Goal: Entertainment & Leisure: Consume media (video, audio)

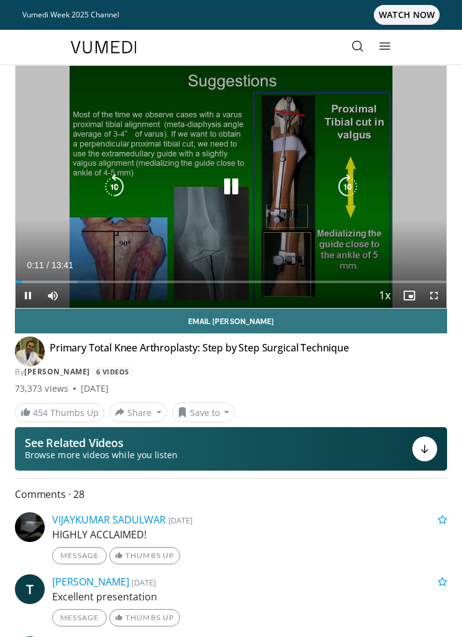
click at [347, 187] on icon "Video Player" at bounding box center [347, 187] width 25 height 25
click at [355, 185] on icon "Video Player" at bounding box center [347, 187] width 25 height 25
click at [348, 186] on icon "Video Player" at bounding box center [347, 187] width 25 height 25
click at [342, 192] on icon "Video Player" at bounding box center [347, 187] width 25 height 25
click at [345, 191] on icon "Video Player" at bounding box center [347, 187] width 25 height 25
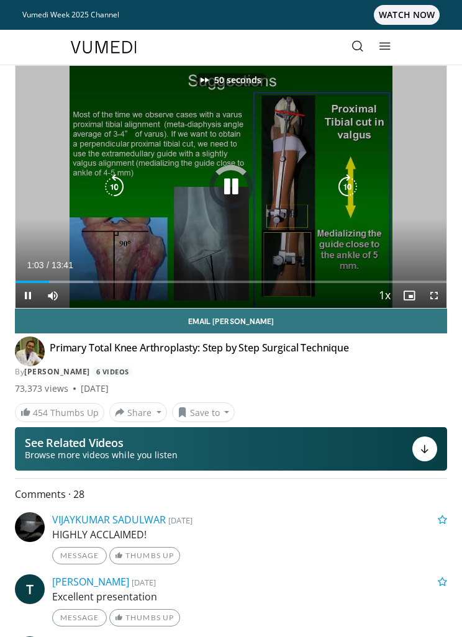
click at [348, 188] on icon "Video Player" at bounding box center [347, 187] width 25 height 25
click at [358, 181] on icon "Video Player" at bounding box center [347, 187] width 25 height 25
click at [356, 186] on icon "Video Player" at bounding box center [347, 187] width 25 height 25
click at [346, 185] on icon "Video Player" at bounding box center [347, 187] width 25 height 25
click at [343, 188] on icon "Video Player" at bounding box center [347, 187] width 25 height 25
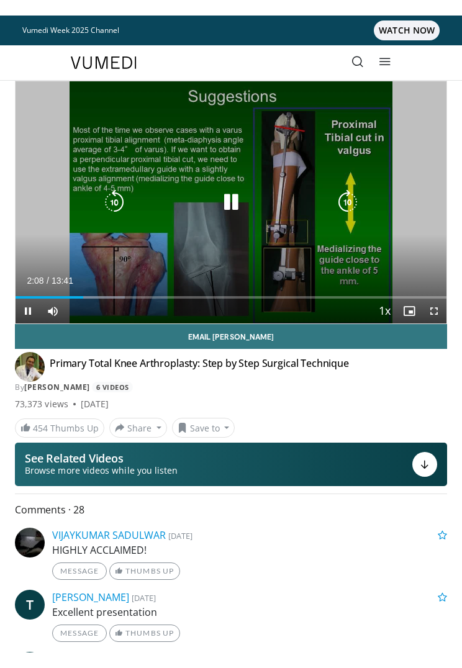
scroll to position [15, 0]
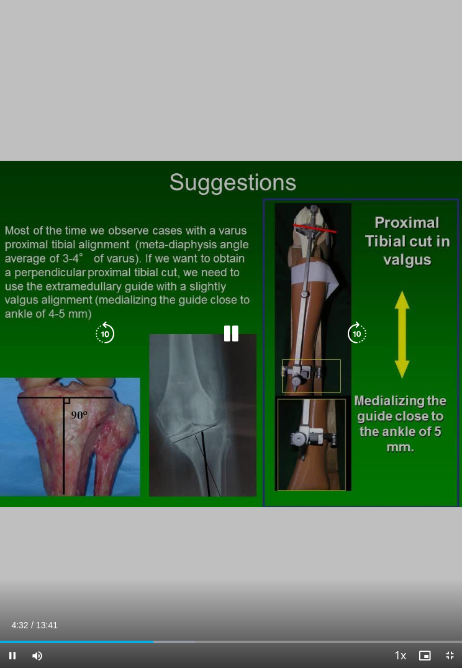
click at [237, 338] on icon "Video Player" at bounding box center [231, 334] width 25 height 25
click at [240, 337] on icon "Video Player" at bounding box center [231, 334] width 25 height 25
click at [236, 332] on icon "Video Player" at bounding box center [231, 334] width 25 height 25
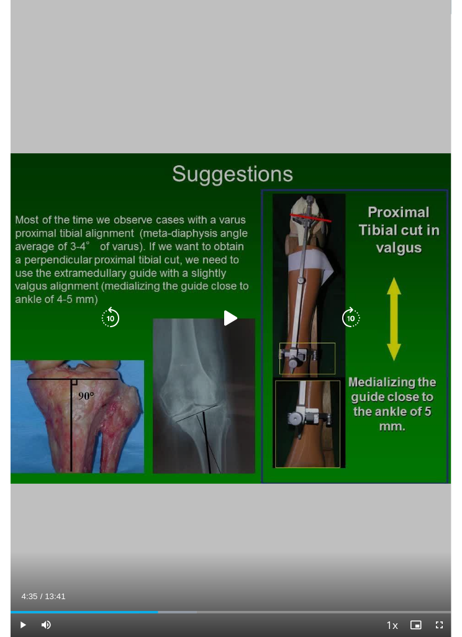
scroll to position [0, 0]
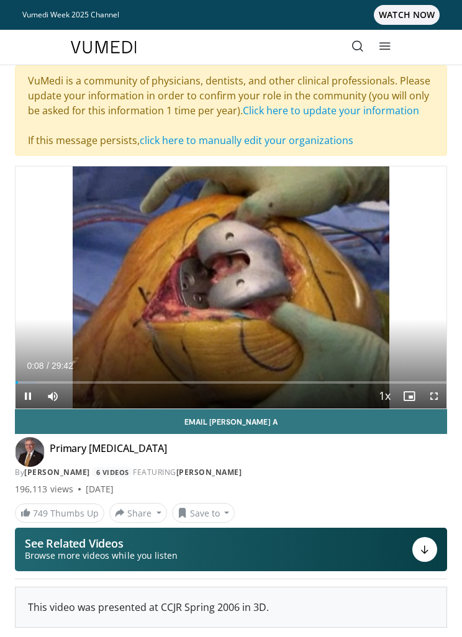
click at [349, 297] on icon "Video Player" at bounding box center [347, 287] width 25 height 25
click at [346, 285] on icon "Video Player" at bounding box center [347, 287] width 25 height 25
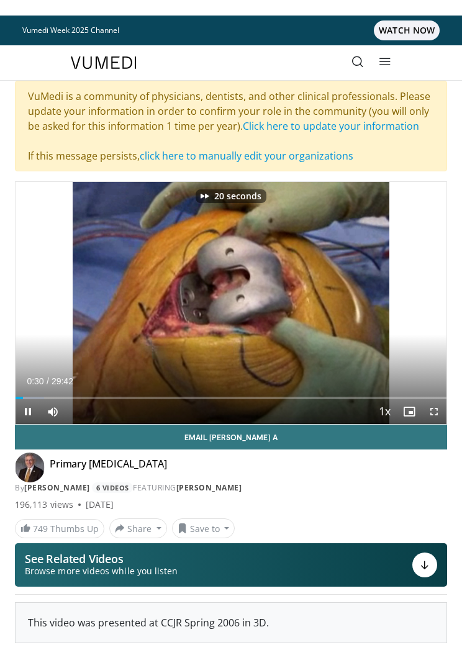
scroll to position [15, 0]
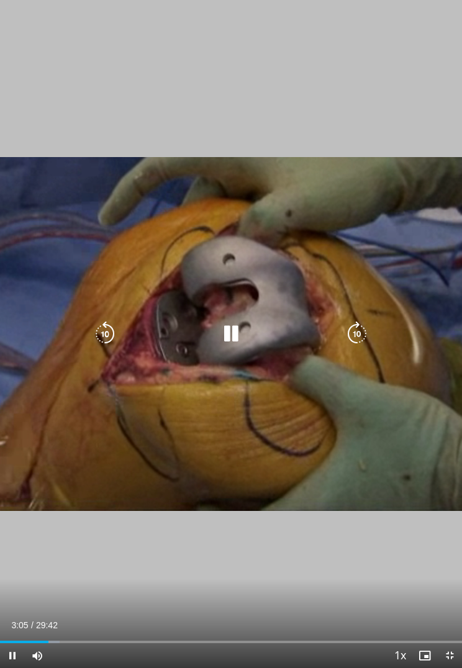
click at [357, 330] on icon "Video Player" at bounding box center [357, 334] width 25 height 25
click at [234, 340] on icon "Video Player" at bounding box center [231, 334] width 25 height 25
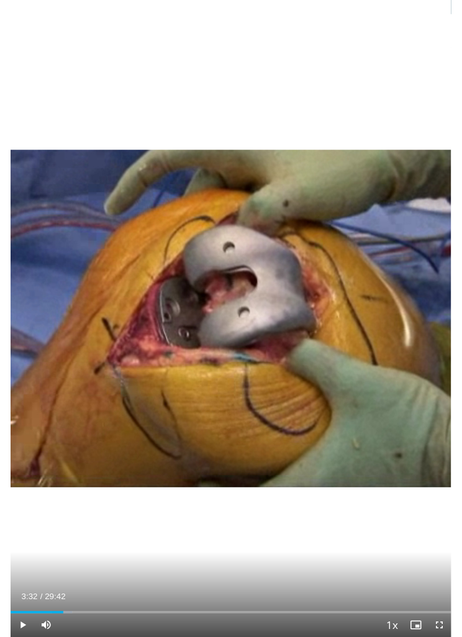
scroll to position [0, 0]
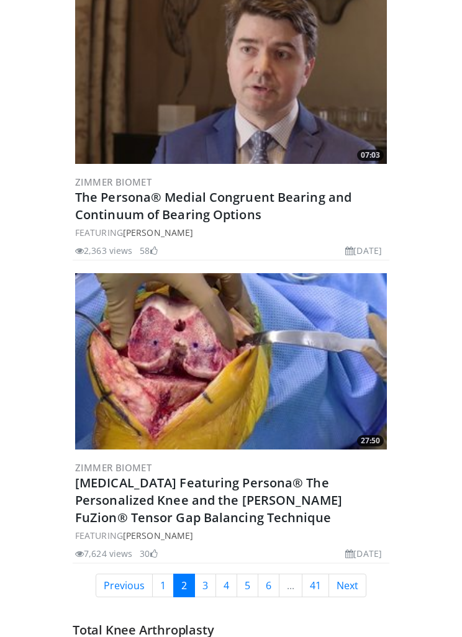
scroll to position [6775, 0]
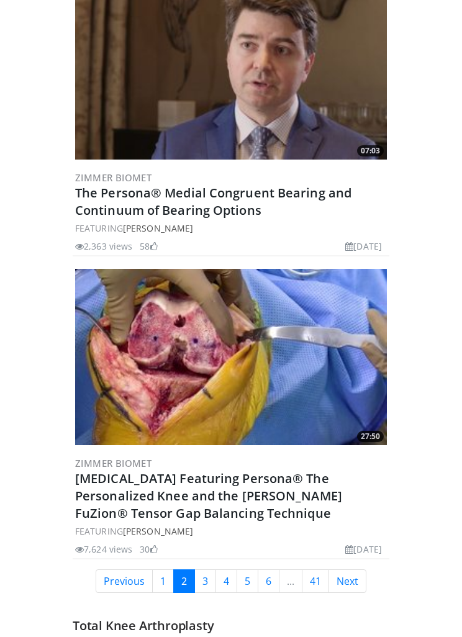
click at [320, 299] on img at bounding box center [231, 358] width 312 height 176
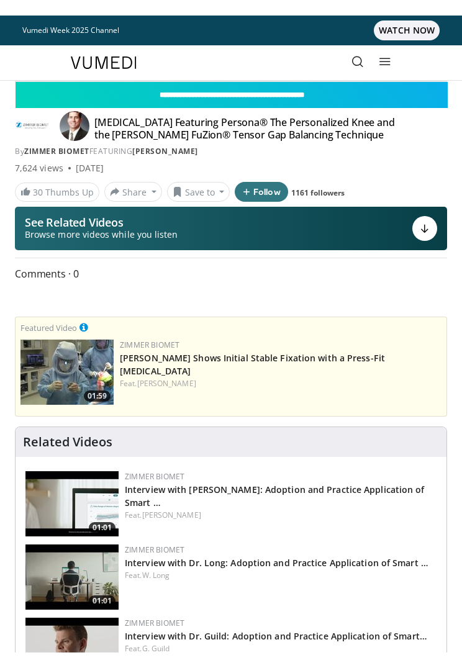
scroll to position [15, 0]
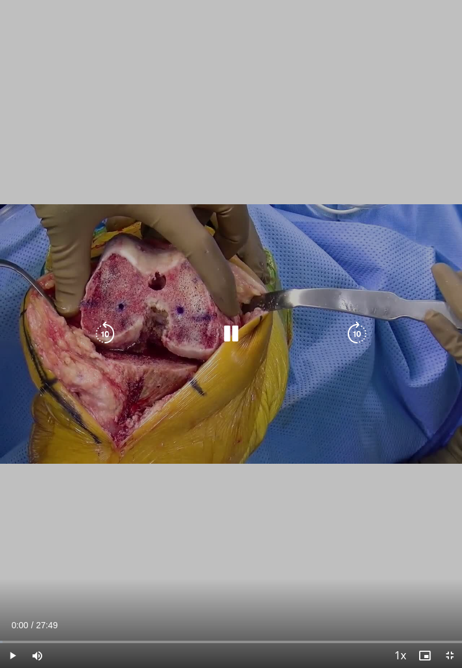
click at [359, 341] on icon "Video Player" at bounding box center [357, 334] width 25 height 25
click at [350, 321] on div "10 seconds Tap to unmute" at bounding box center [231, 334] width 462 height 668
click at [361, 331] on icon "Video Player" at bounding box center [357, 334] width 25 height 25
click at [361, 337] on icon "Video Player" at bounding box center [357, 334] width 25 height 25
click at [356, 331] on icon "Video Player" at bounding box center [357, 334] width 25 height 25
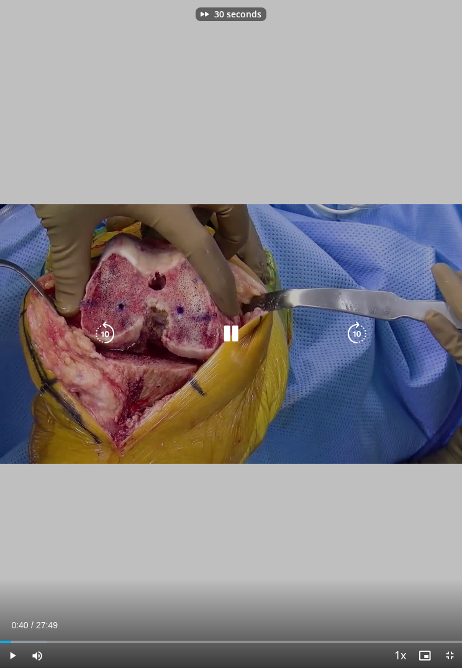
click at [358, 328] on icon "Video Player" at bounding box center [357, 334] width 25 height 25
click at [361, 333] on icon "Video Player" at bounding box center [357, 334] width 25 height 25
click at [362, 327] on icon "Video Player" at bounding box center [357, 334] width 25 height 25
click at [355, 327] on icon "Video Player" at bounding box center [357, 334] width 25 height 25
click at [359, 328] on icon "Video Player" at bounding box center [357, 334] width 25 height 25
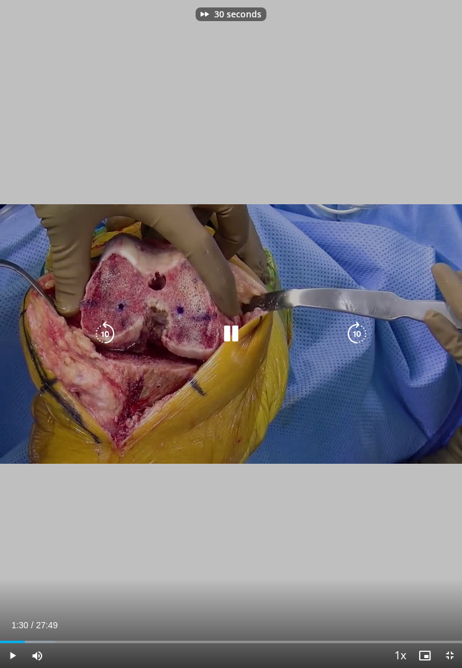
click at [356, 332] on icon "Video Player" at bounding box center [357, 334] width 25 height 25
click at [352, 331] on icon "Video Player" at bounding box center [357, 334] width 25 height 25
click at [358, 327] on icon "Video Player" at bounding box center [357, 334] width 25 height 25
click at [357, 328] on icon "Video Player" at bounding box center [357, 334] width 25 height 25
click at [358, 331] on icon "Video Player" at bounding box center [357, 334] width 25 height 25
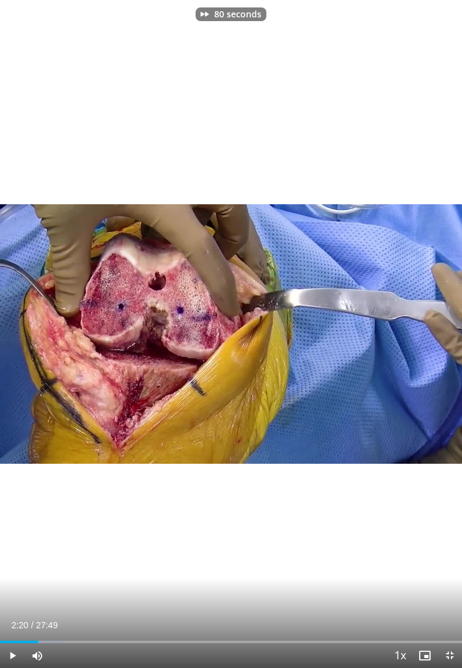
click at [315, 258] on div "80 seconds Tap to unmute" at bounding box center [231, 334] width 462 height 668
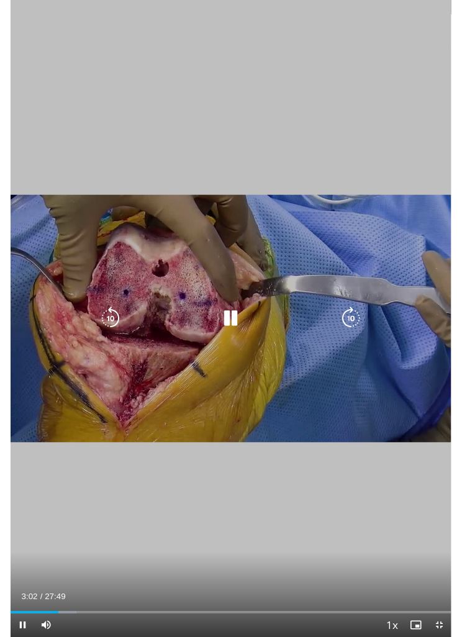
scroll to position [0, 0]
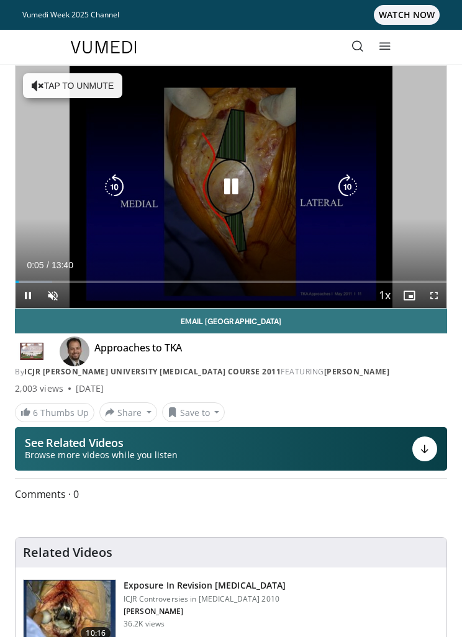
click at [343, 186] on icon "Video Player" at bounding box center [347, 187] width 25 height 25
click at [353, 178] on icon "Video Player" at bounding box center [347, 187] width 25 height 25
click at [347, 182] on icon "Video Player" at bounding box center [347, 187] width 25 height 25
click at [345, 180] on icon "Video Player" at bounding box center [347, 187] width 25 height 25
click at [339, 180] on icon "Video Player" at bounding box center [347, 187] width 25 height 25
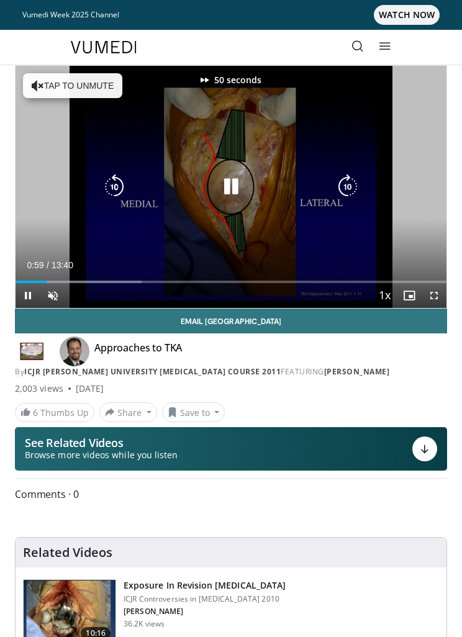
click at [342, 183] on icon "Video Player" at bounding box center [347, 187] width 25 height 25
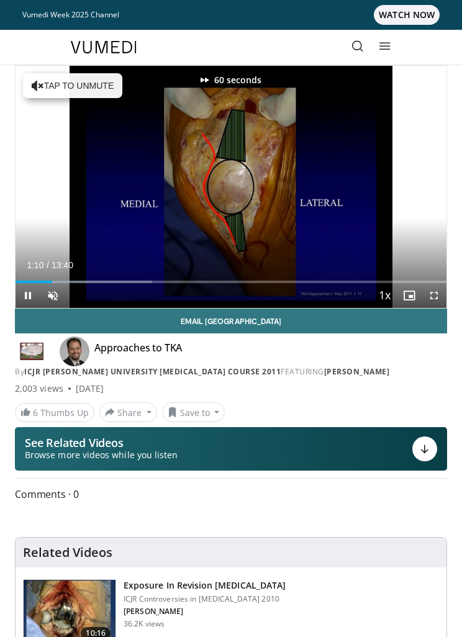
click at [410, 217] on div "60 seconds Tap to unmute" at bounding box center [231, 187] width 431 height 242
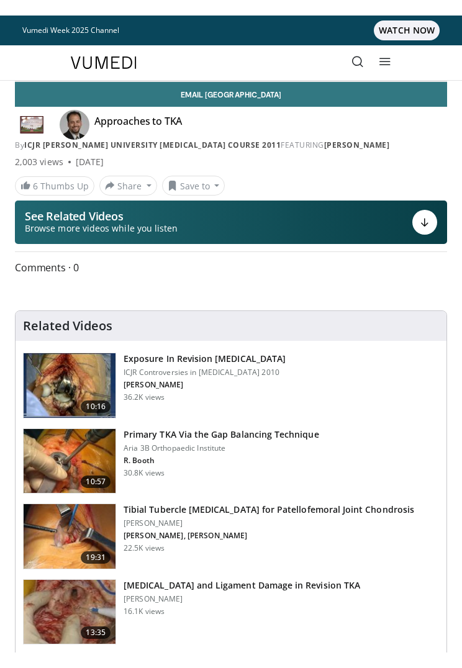
scroll to position [15, 0]
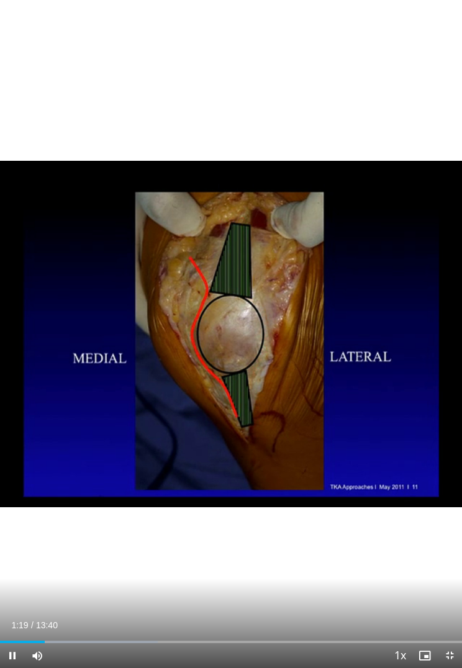
click at [404, 221] on div "60 seconds Tap to unmute" at bounding box center [231, 334] width 462 height 668
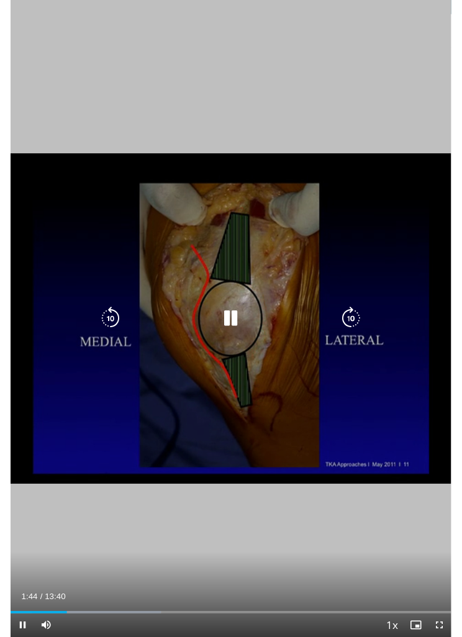
scroll to position [0, 0]
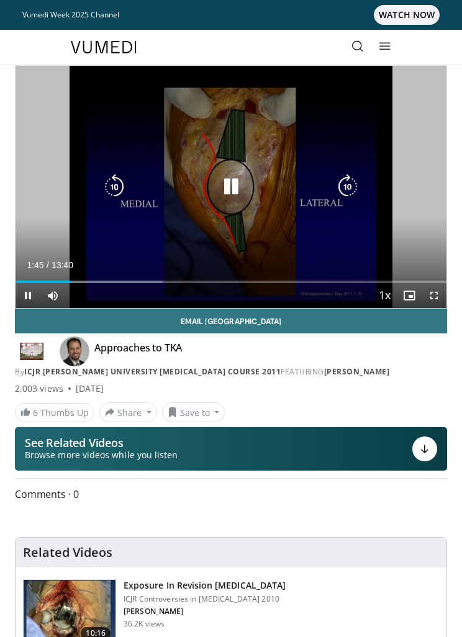
click at [236, 188] on icon "Video Player" at bounding box center [231, 187] width 25 height 25
